Goal: Complete application form: Complete application form

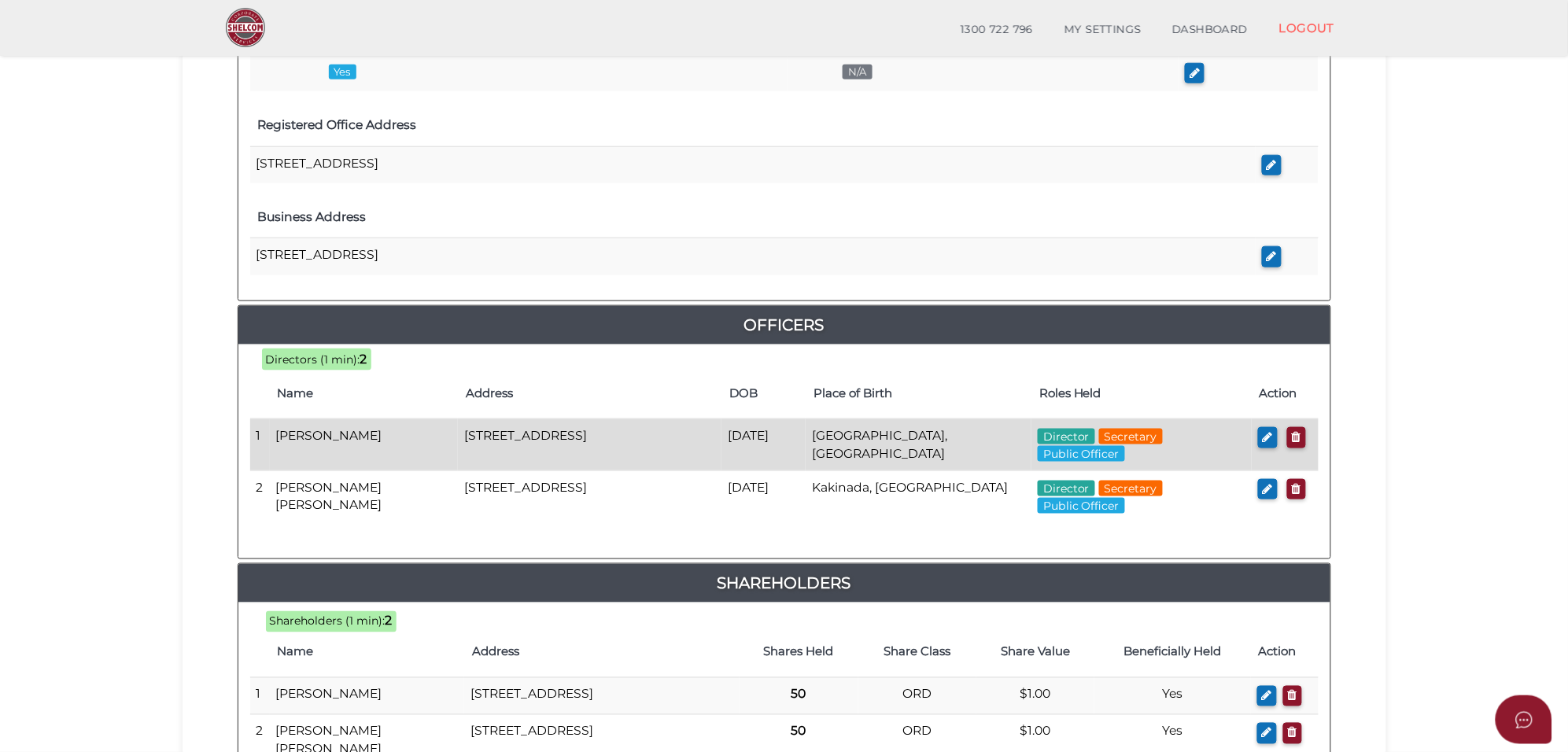
scroll to position [492, 0]
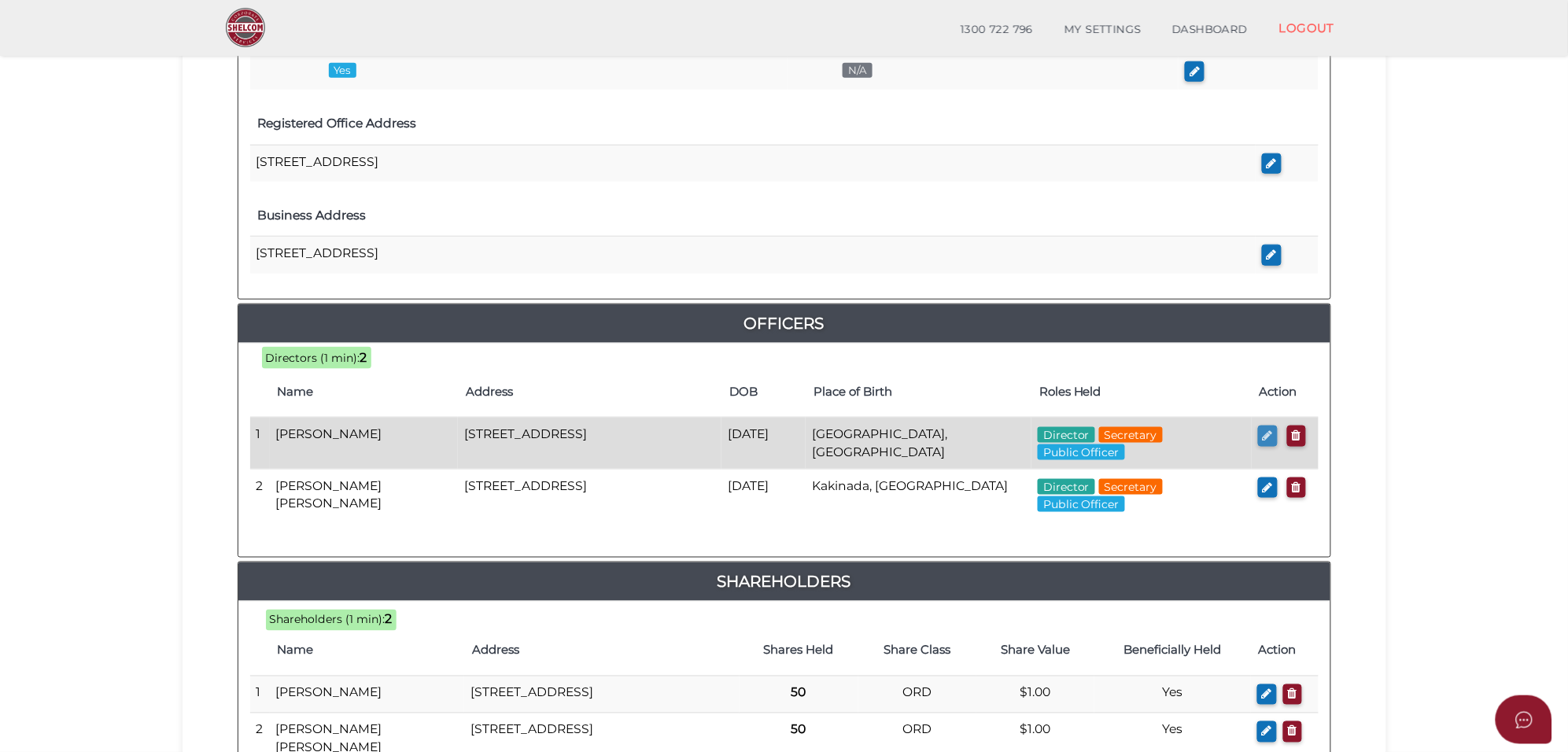
click at [1269, 442] on icon "button" at bounding box center [1268, 435] width 10 height 12
checkbox input "true"
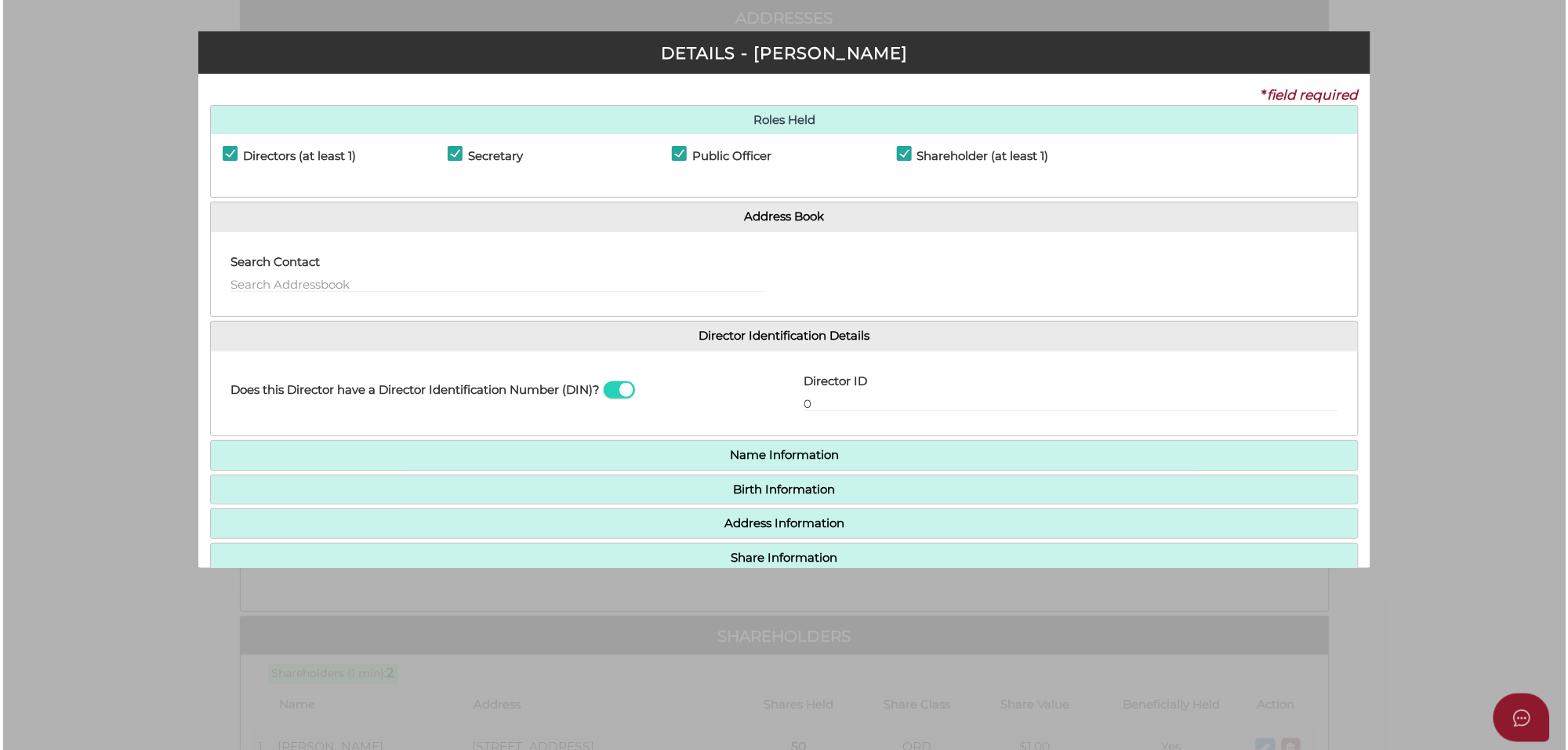
scroll to position [0, 0]
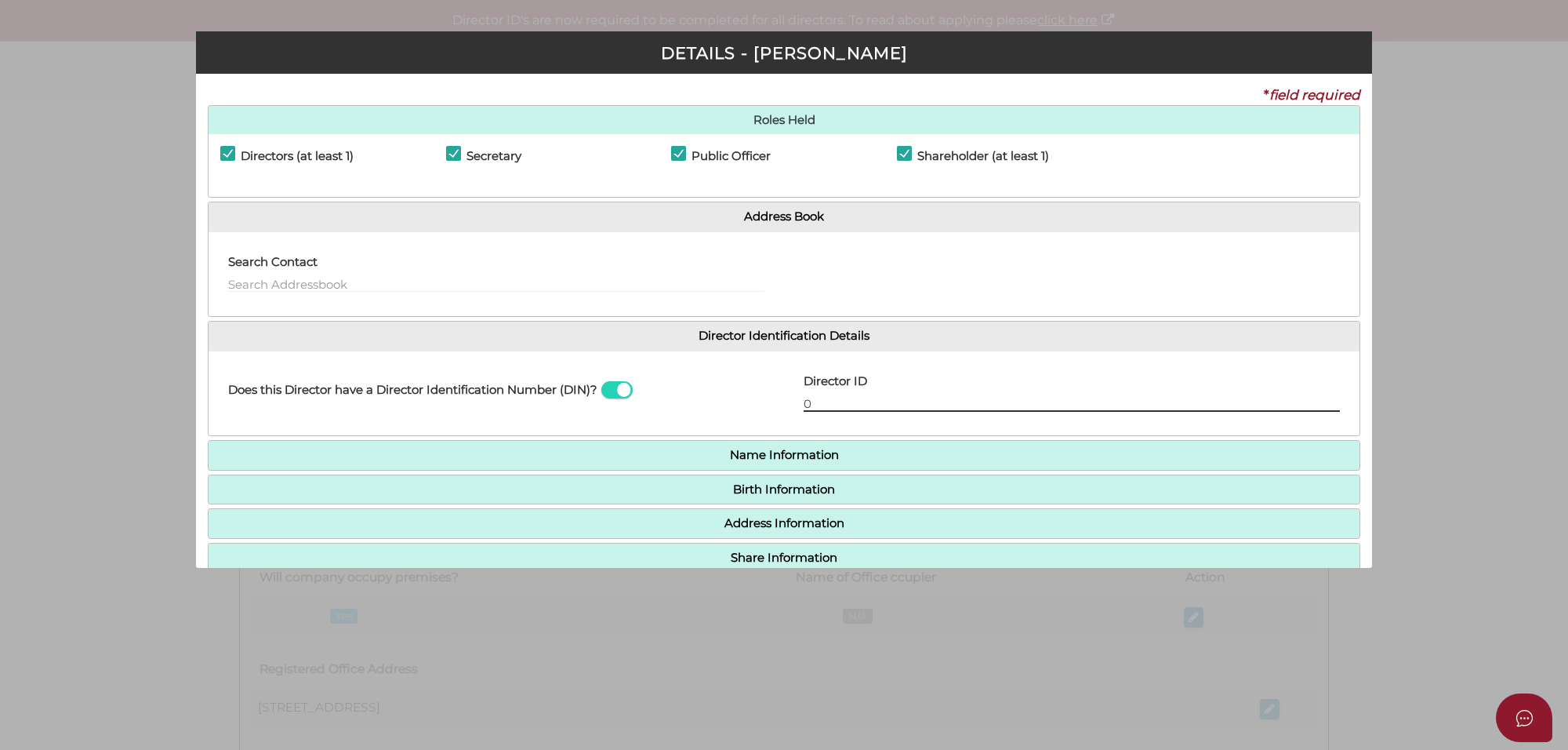
click at [821, 398] on input "0" at bounding box center [1071, 403] width 536 height 17
drag, startPoint x: 821, startPoint y: 401, endPoint x: 765, endPoint y: 401, distance: 56.0
click at [765, 401] on div "Does this Director have a Director Identification Number (DIN)? Director ID 0 E…" at bounding box center [784, 394] width 1151 height 61
paste input "36 57415 15459"
click at [826, 405] on input "036 57415 15459" at bounding box center [1071, 403] width 536 height 17
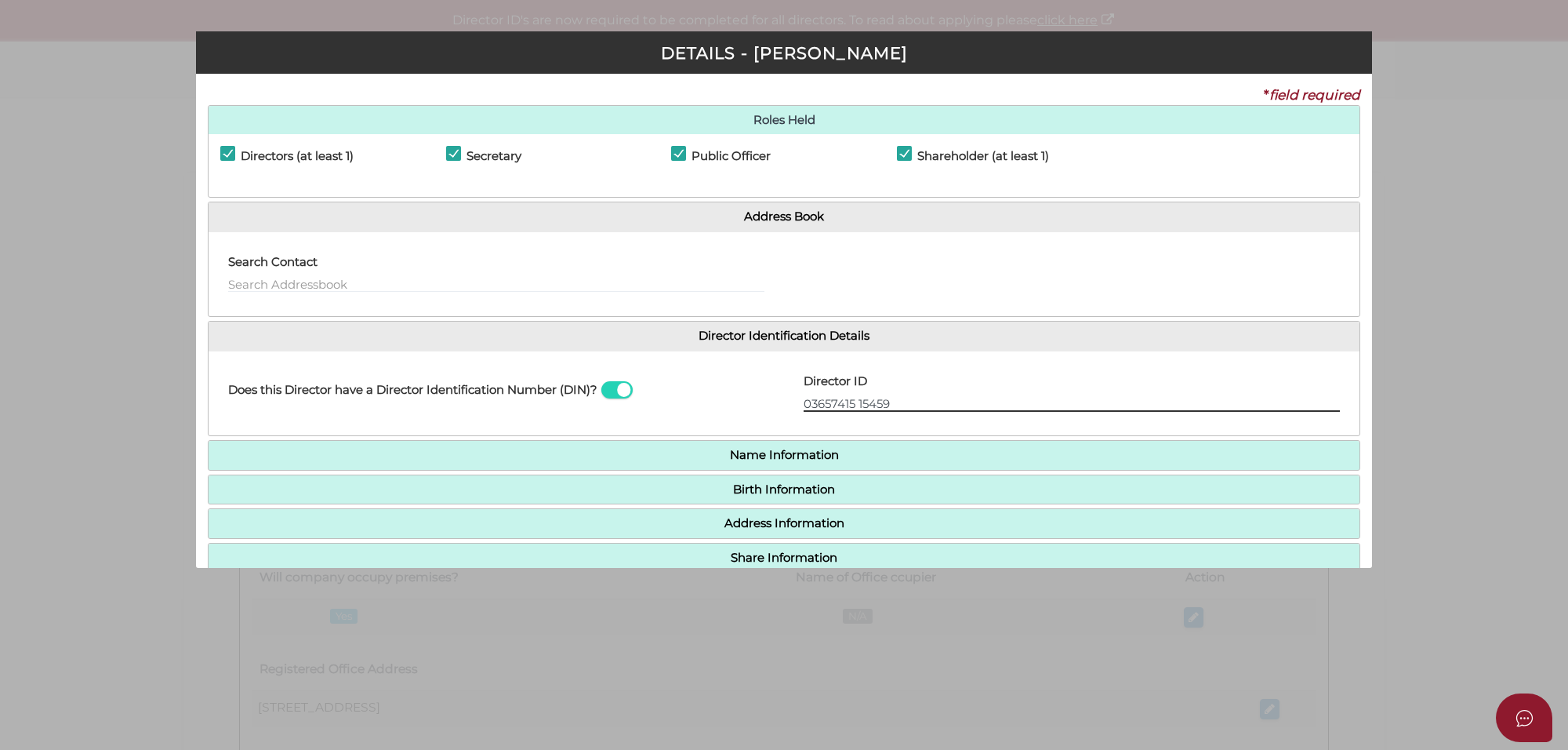
click at [859, 405] on input "03657415 15459" at bounding box center [1071, 403] width 536 height 17
click at [902, 404] on input "0365741515459" at bounding box center [1071, 403] width 536 height 17
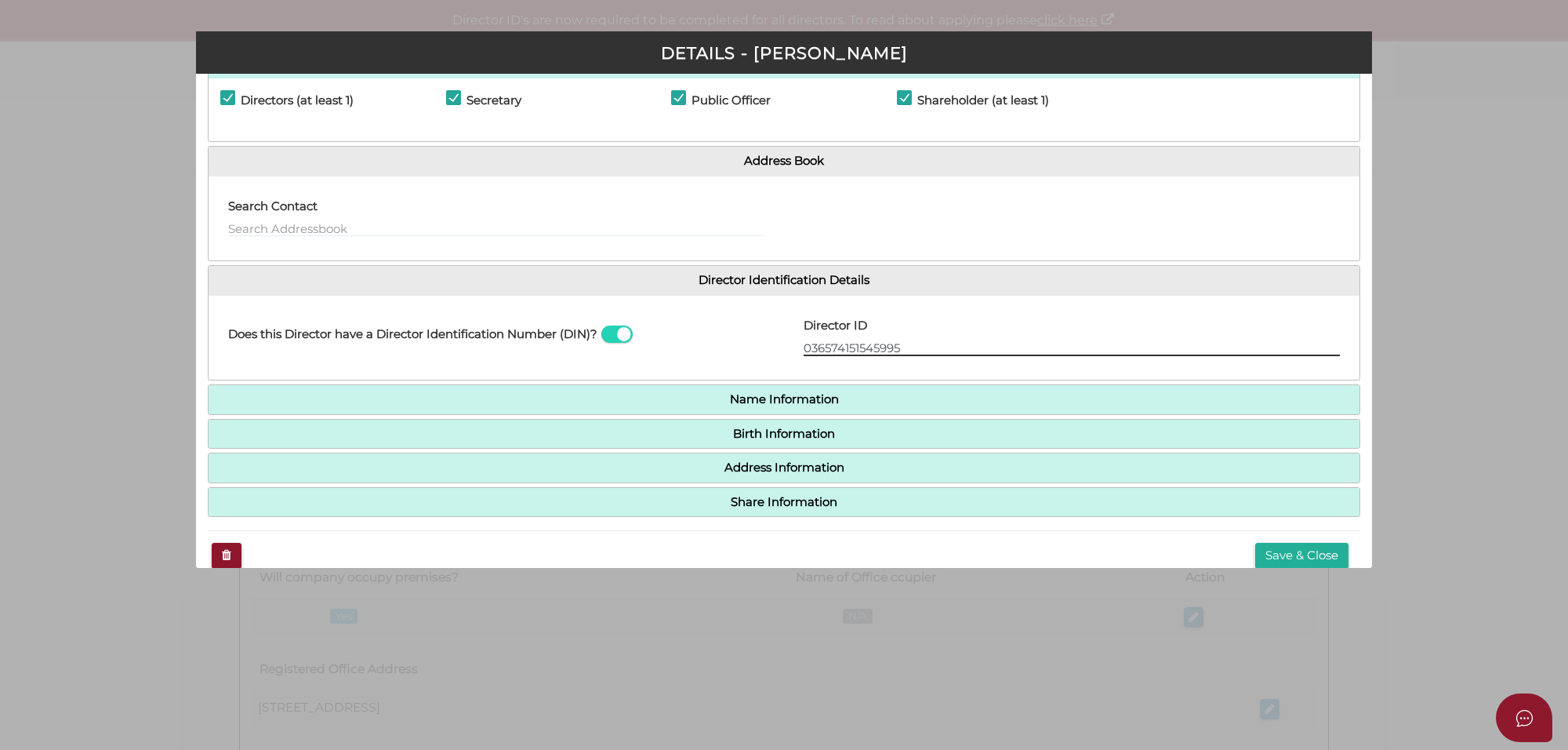
scroll to position [82, 0]
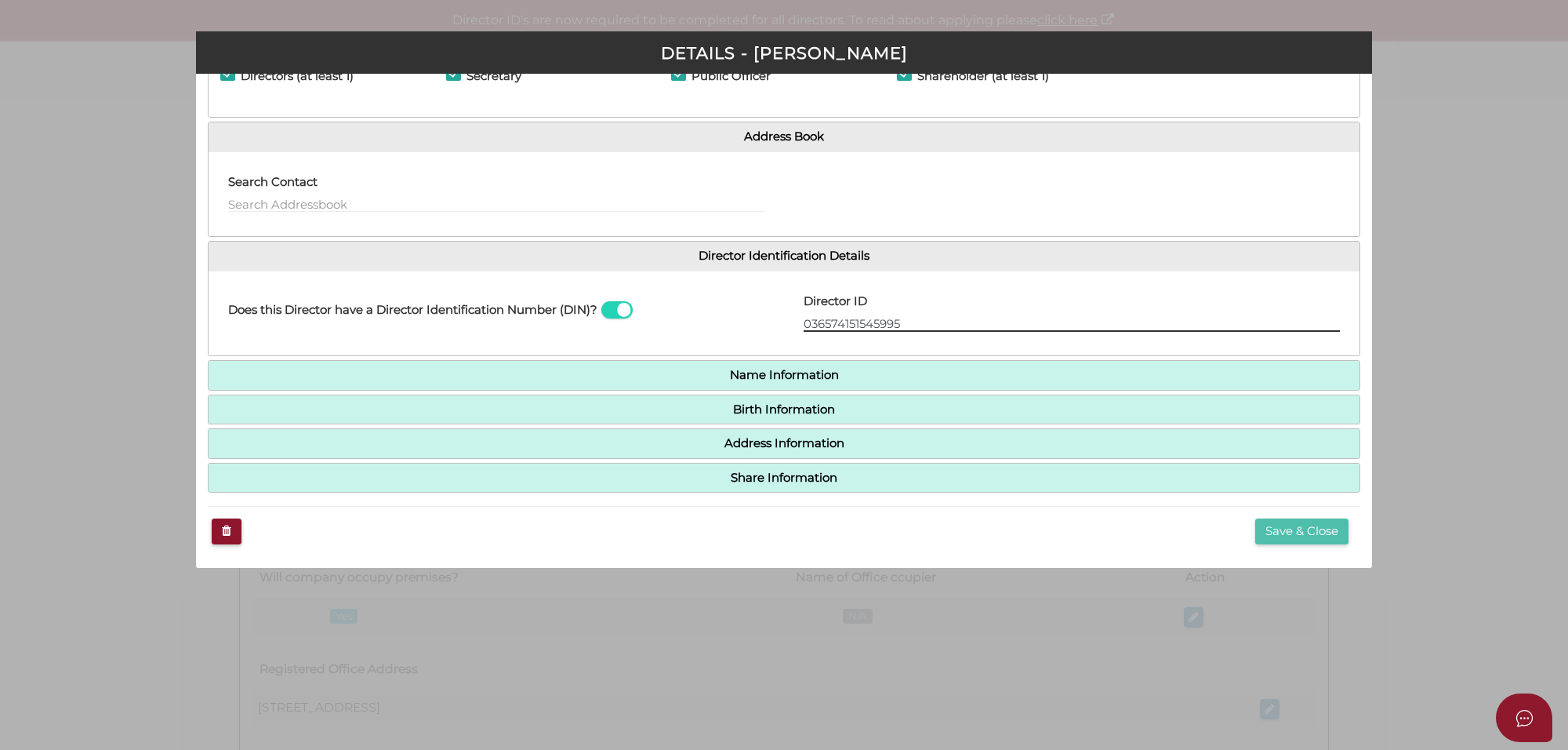
type input "036574151545995"
click at [1274, 537] on button "Save & Close" at bounding box center [1302, 531] width 93 height 26
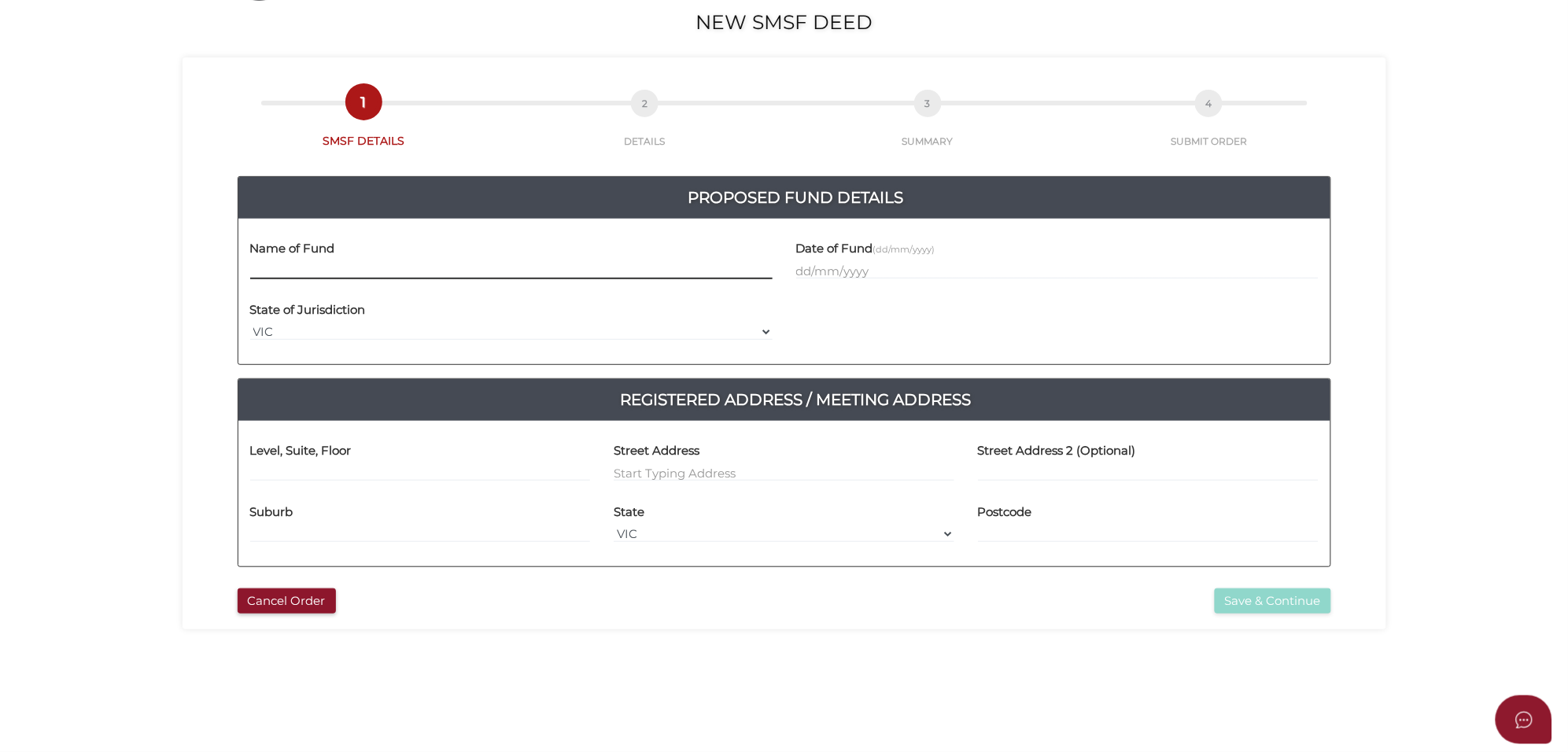
scroll to position [295, 0]
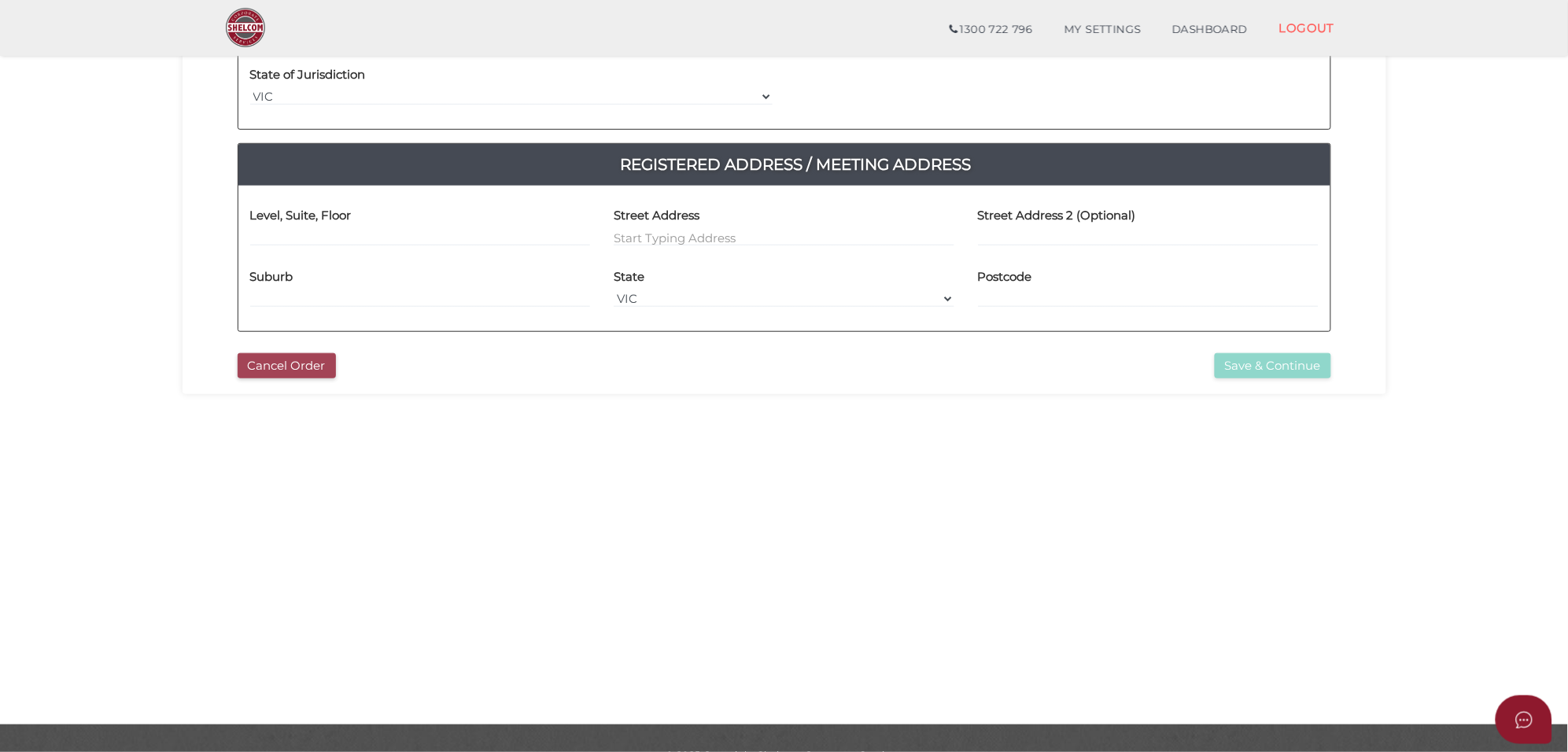
click at [288, 367] on button "Cancel Order" at bounding box center [287, 366] width 98 height 26
